Goal: Task Accomplishment & Management: Manage account settings

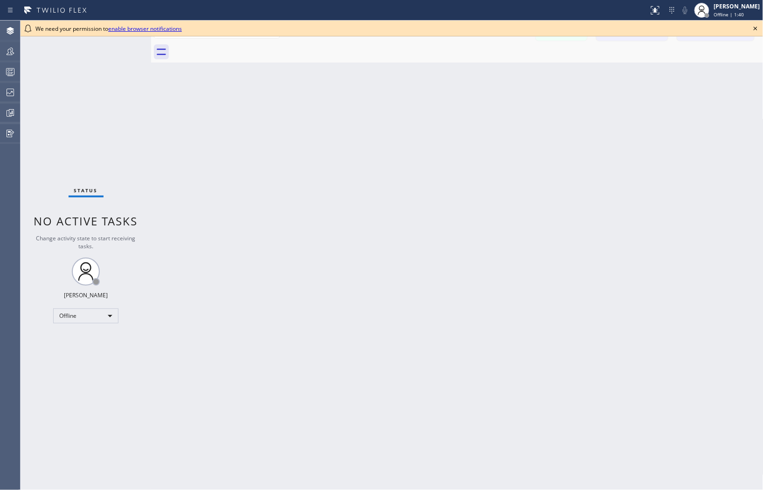
drag, startPoint x: 754, startPoint y: 27, endPoint x: 742, endPoint y: 21, distance: 13.4
click at [754, 27] on icon at bounding box center [755, 28] width 11 height 11
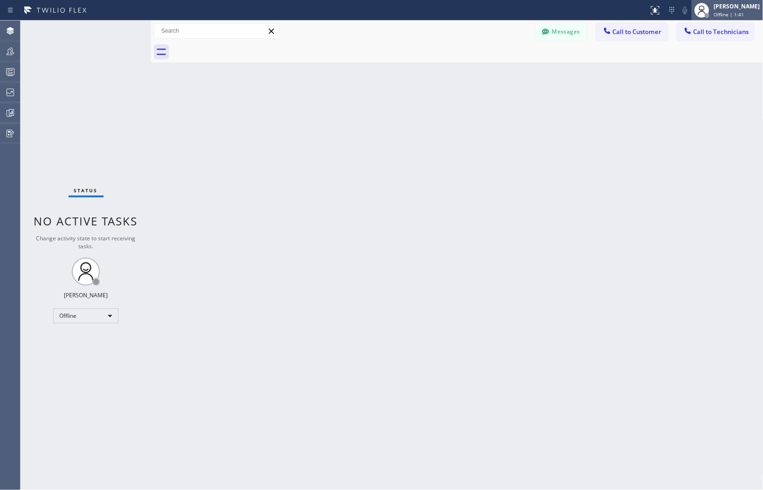
click at [728, 11] on span "Offline | 1:41" at bounding box center [729, 14] width 30 height 7
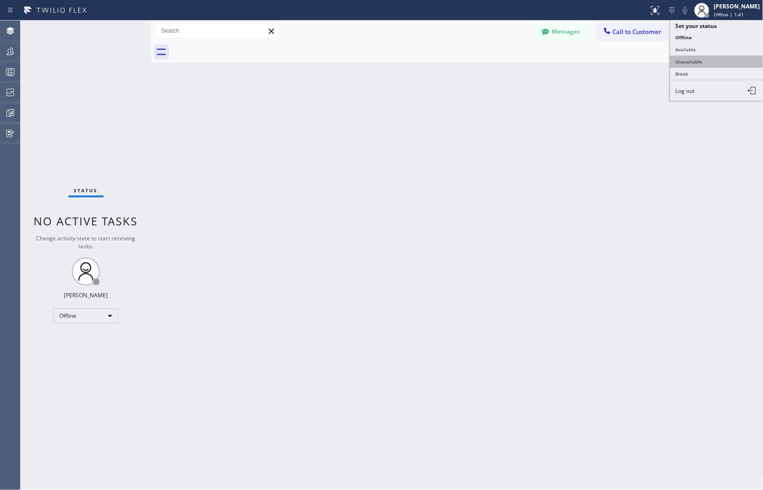
click at [688, 64] on button "Unavailable" at bounding box center [716, 62] width 93 height 12
click at [506, 259] on div "Back to Dashboard Change Sender ID Customers Technicians Select a contact Outbo…" at bounding box center [457, 255] width 612 height 469
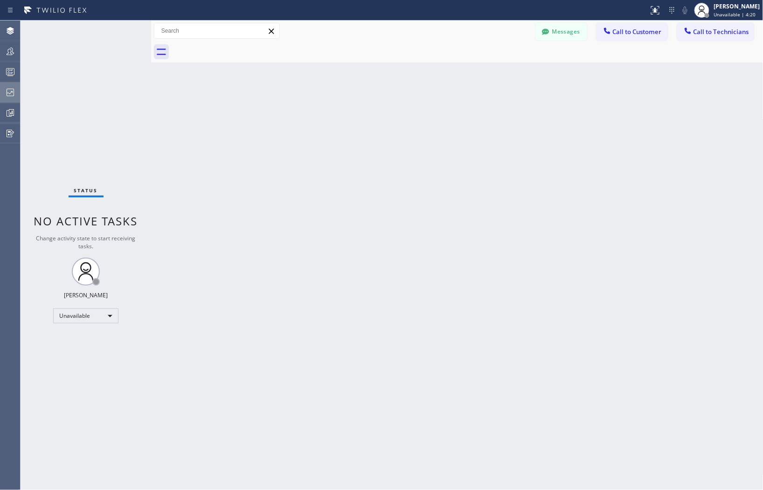
click at [6, 91] on icon at bounding box center [10, 92] width 11 height 11
